Goal: Task Accomplishment & Management: Use online tool/utility

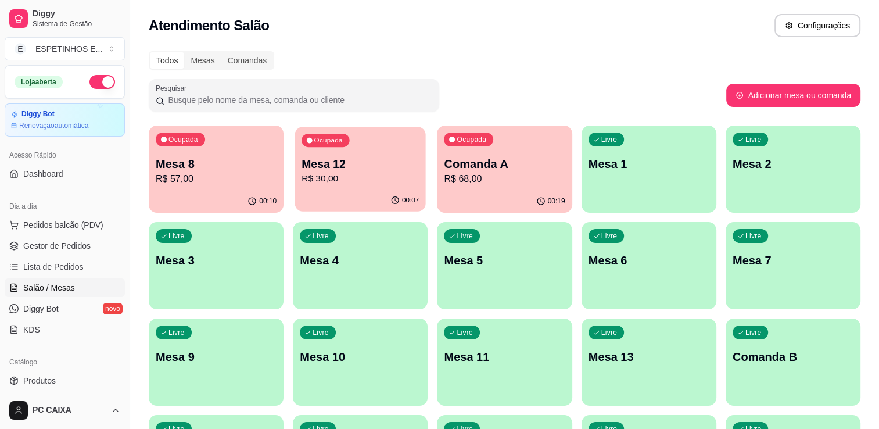
click at [351, 164] on p "Mesa 12" at bounding box center [360, 164] width 117 height 16
click at [236, 151] on div "Ocupada Mesa 8 R$ 57,00" at bounding box center [216, 158] width 131 height 63
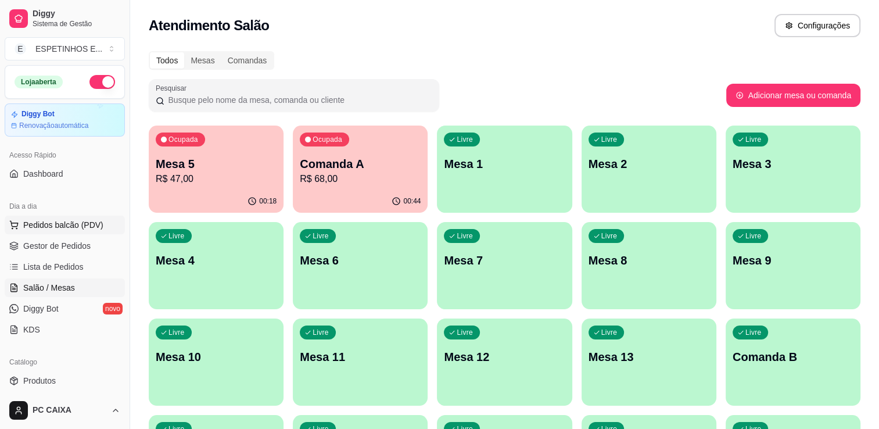
click at [51, 224] on span "Pedidos balcão (PDV)" at bounding box center [63, 225] width 80 height 12
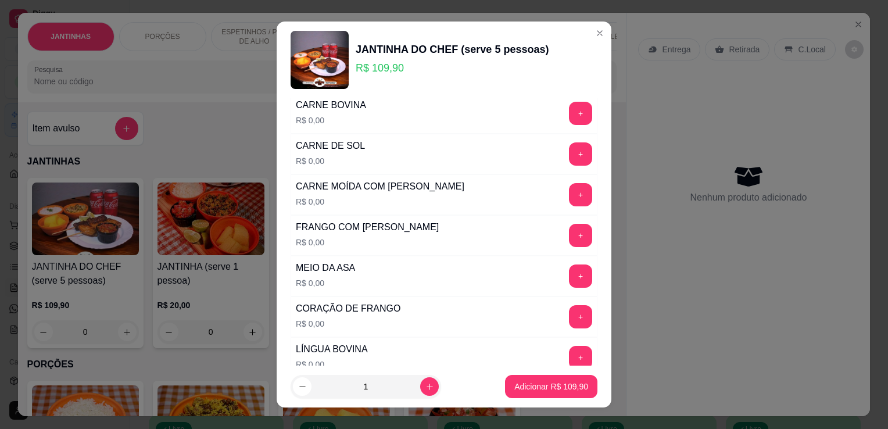
scroll to position [46, 0]
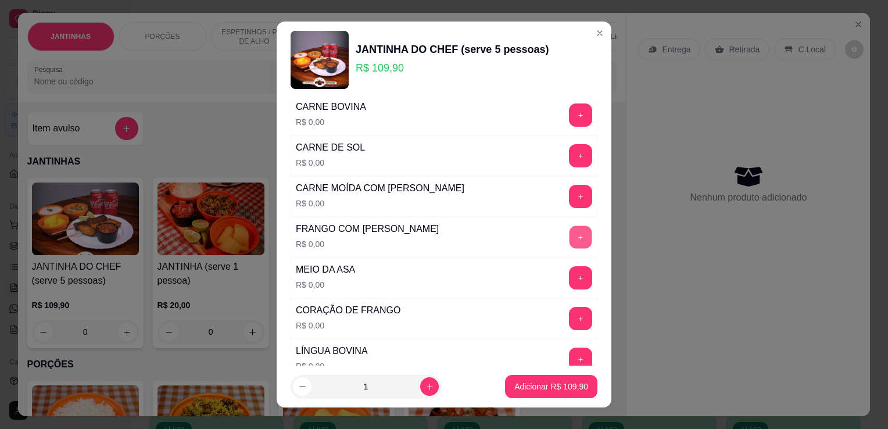
click at [570, 230] on button "+" at bounding box center [581, 237] width 23 height 23
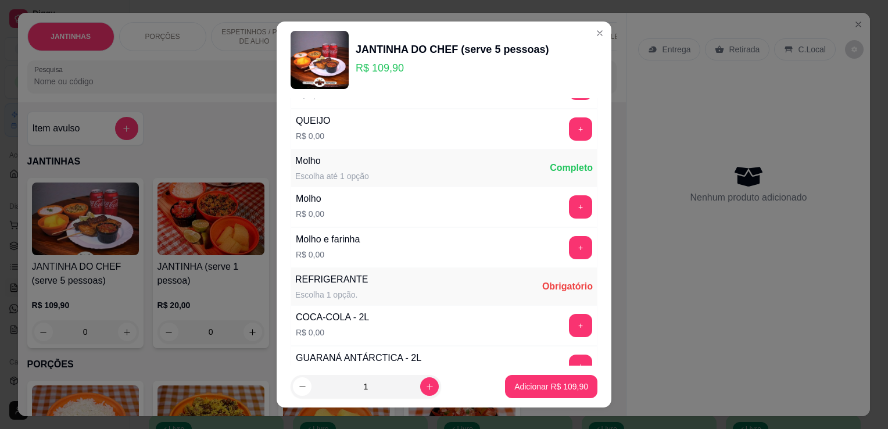
scroll to position [325, 0]
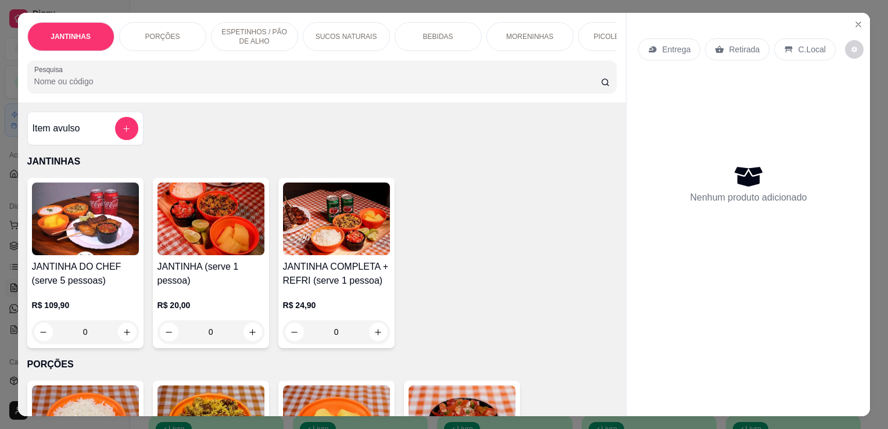
click at [370, 338] on div "0" at bounding box center [336, 331] width 107 height 23
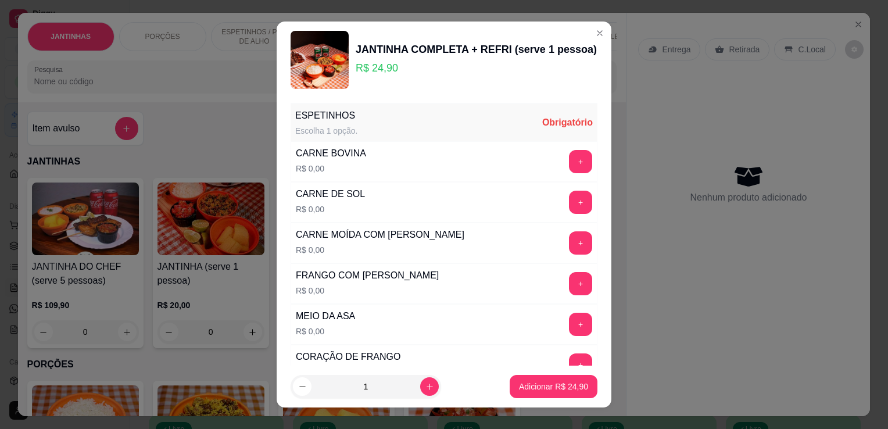
click at [440, 241] on div "CARNE MOÍDA COM BACON R$ 0,00 +" at bounding box center [444, 243] width 307 height 41
click at [570, 162] on button "+" at bounding box center [581, 162] width 23 height 23
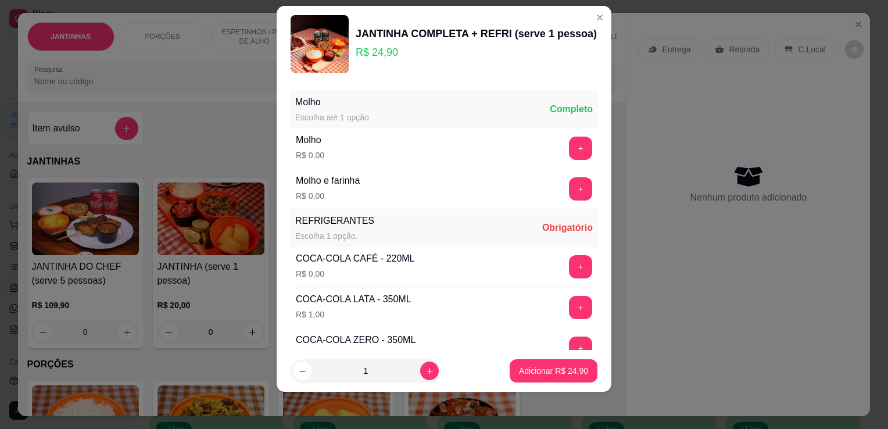
scroll to position [366, 0]
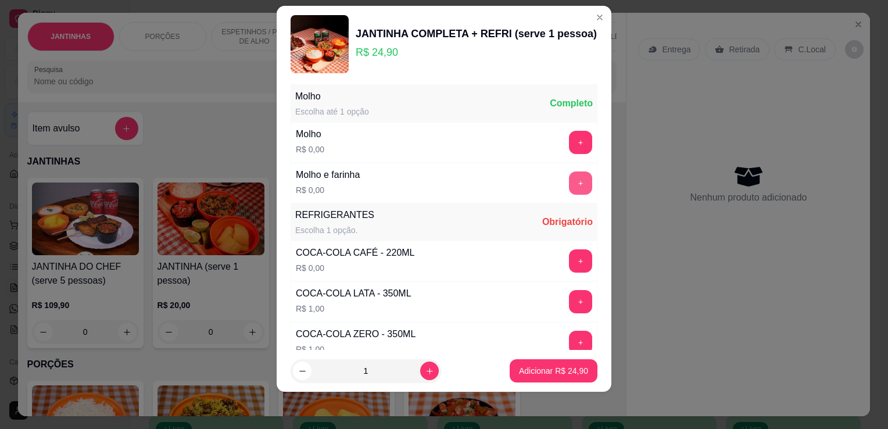
click at [569, 171] on button "+" at bounding box center [580, 182] width 23 height 23
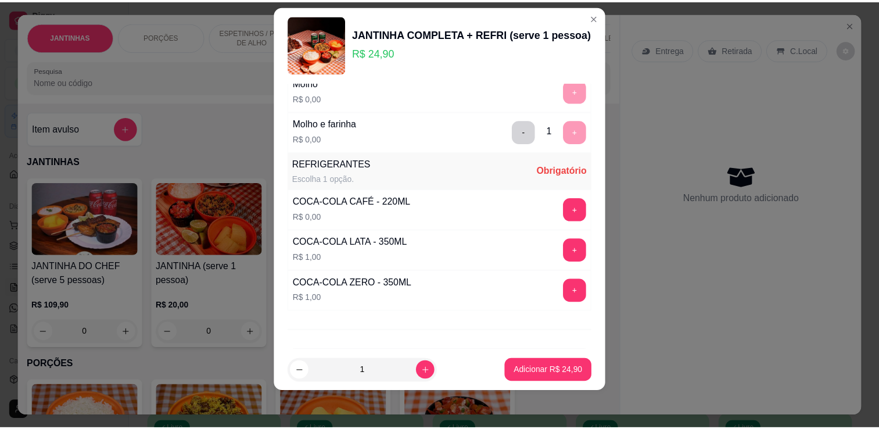
scroll to position [462, 0]
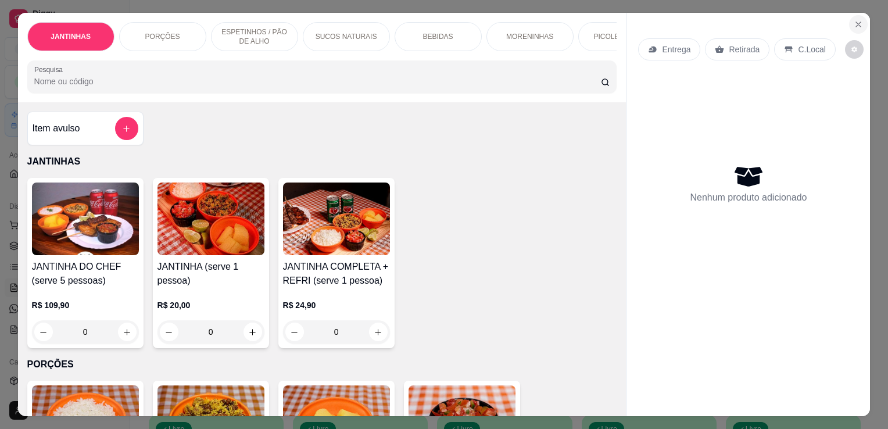
click at [858, 22] on icon "Close" at bounding box center [858, 24] width 9 height 9
